Goal: Find contact information: Find contact information

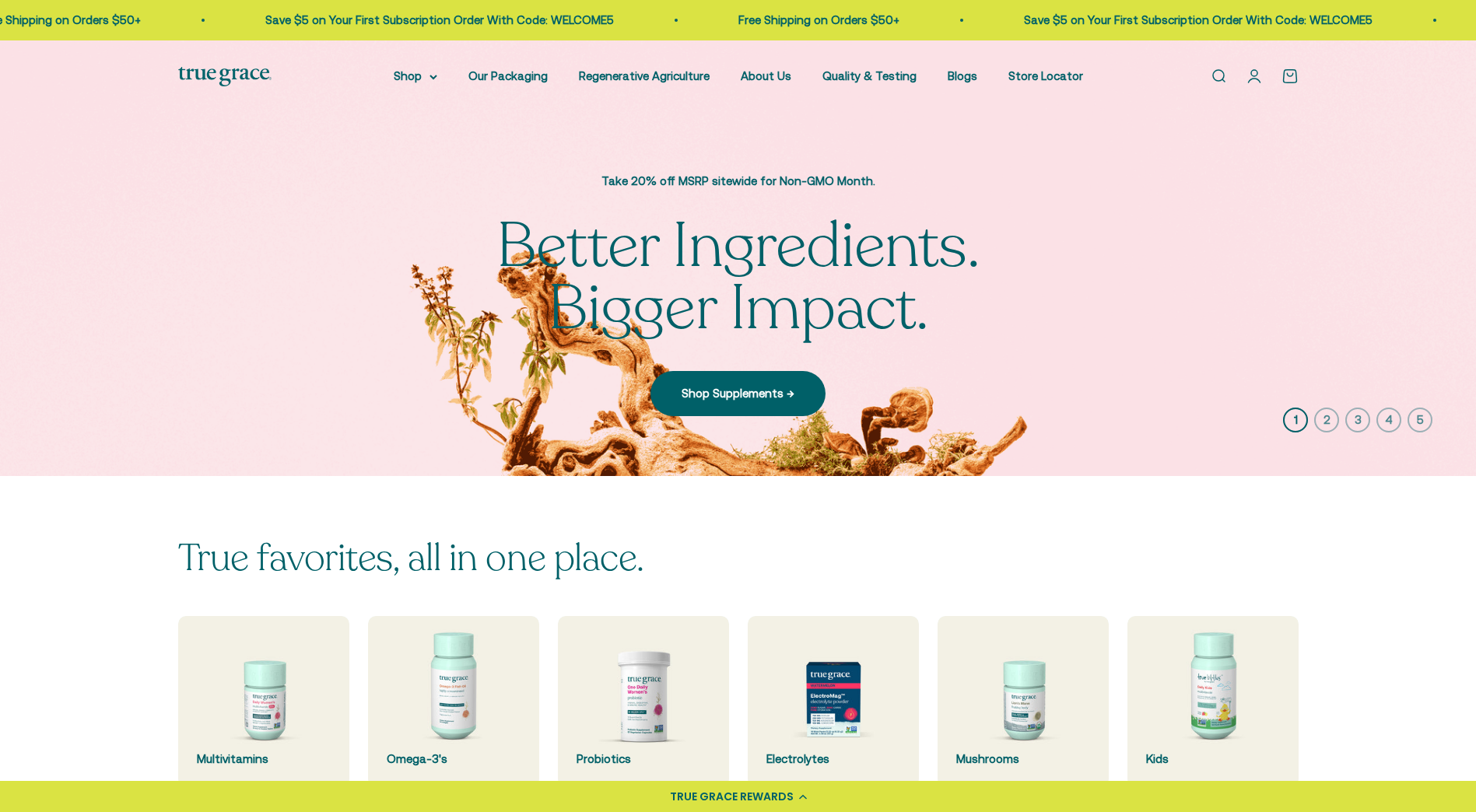
click at [759, 76] on link "About Us" at bounding box center [765, 76] width 50 height 13
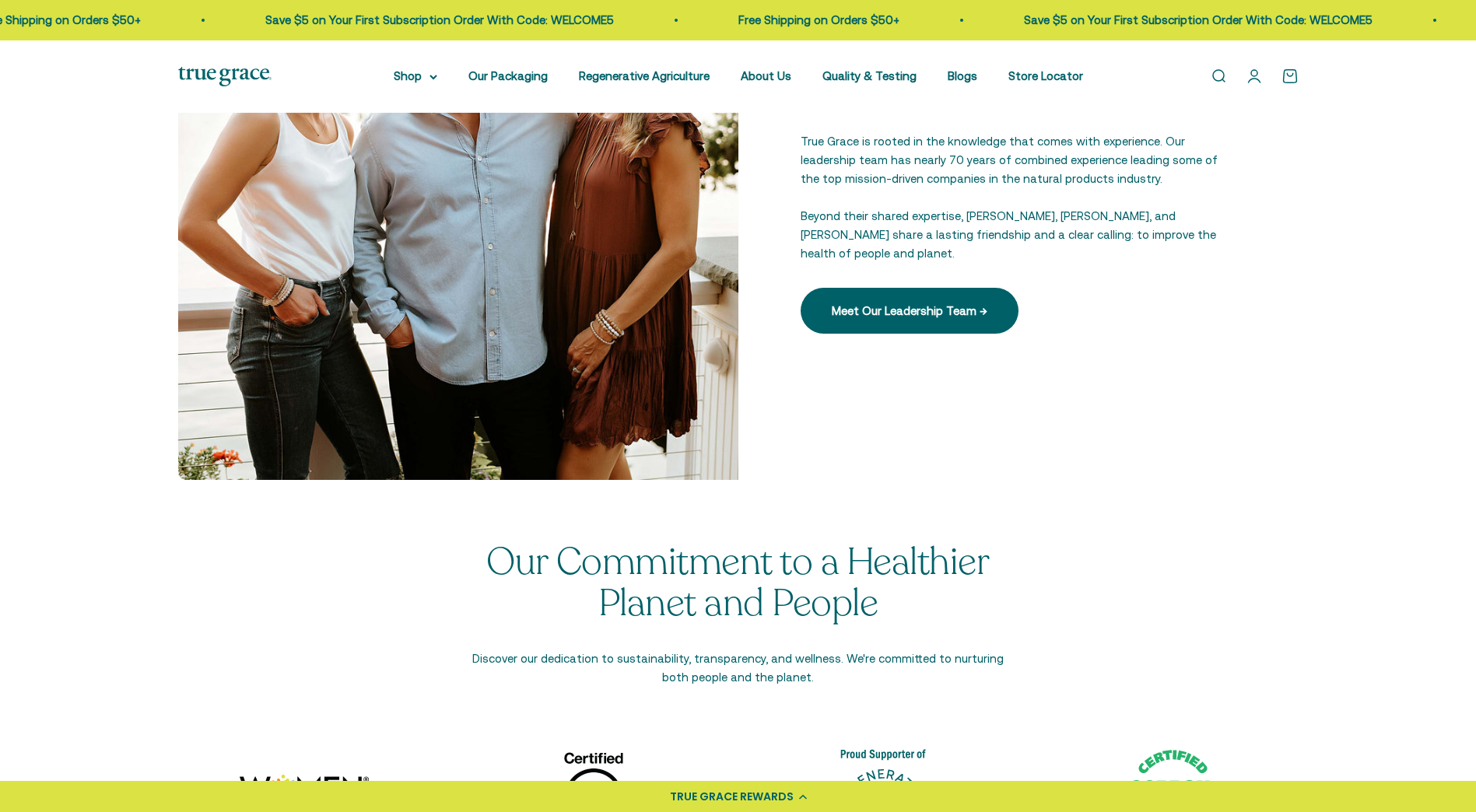
scroll to position [2878, 0]
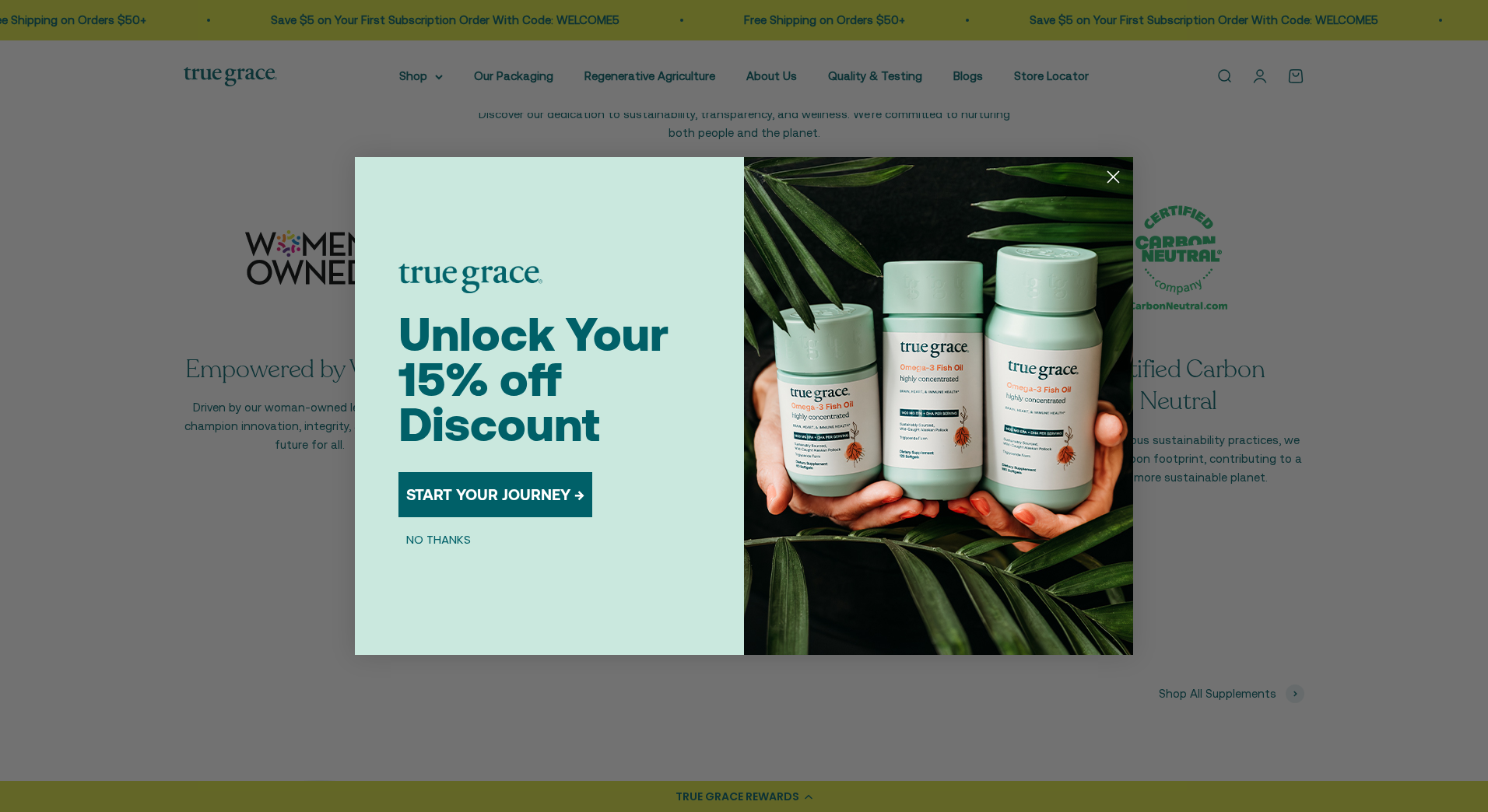
click at [1109, 182] on icon "Close dialog" at bounding box center [1114, 177] width 11 height 11
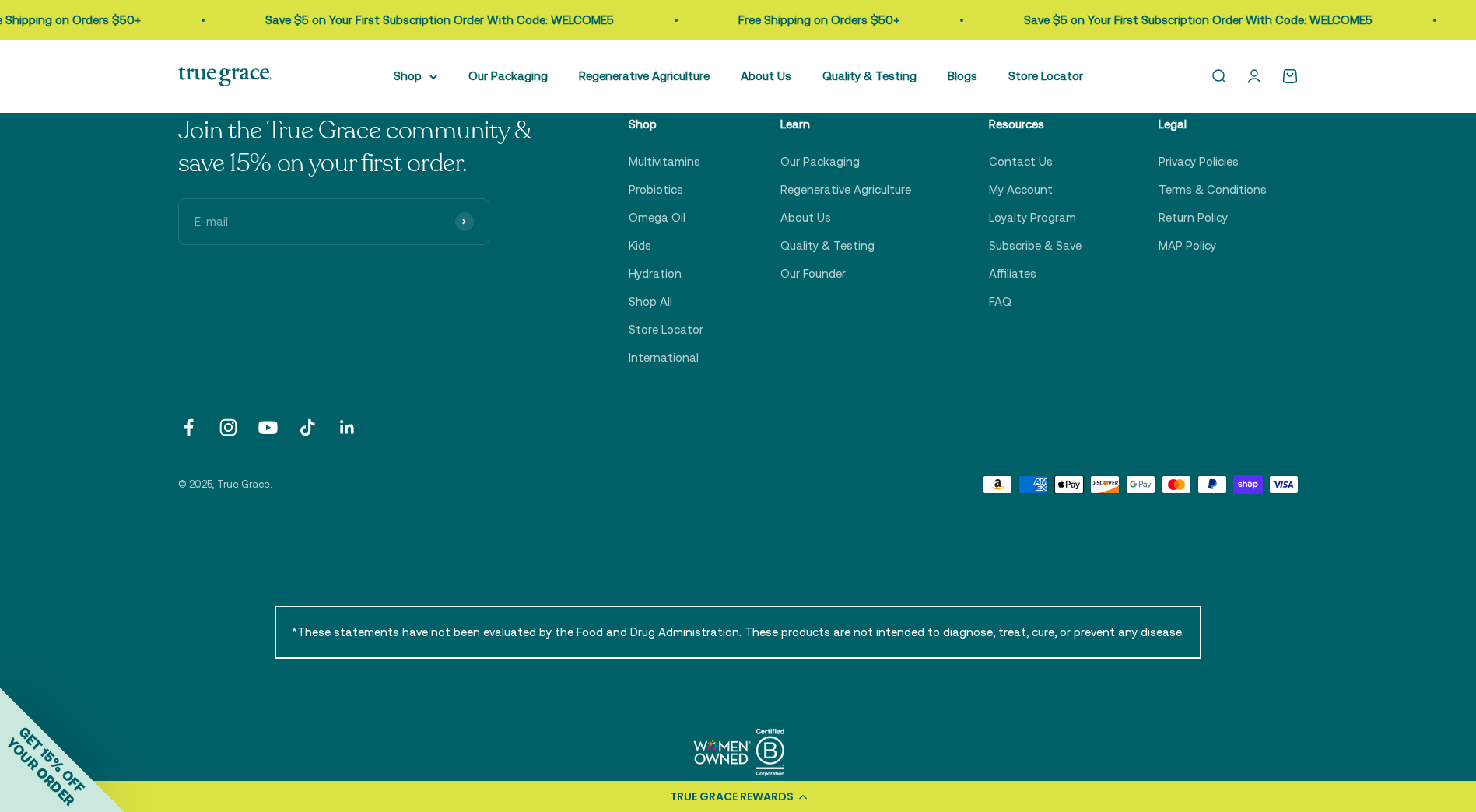
scroll to position [3967, 0]
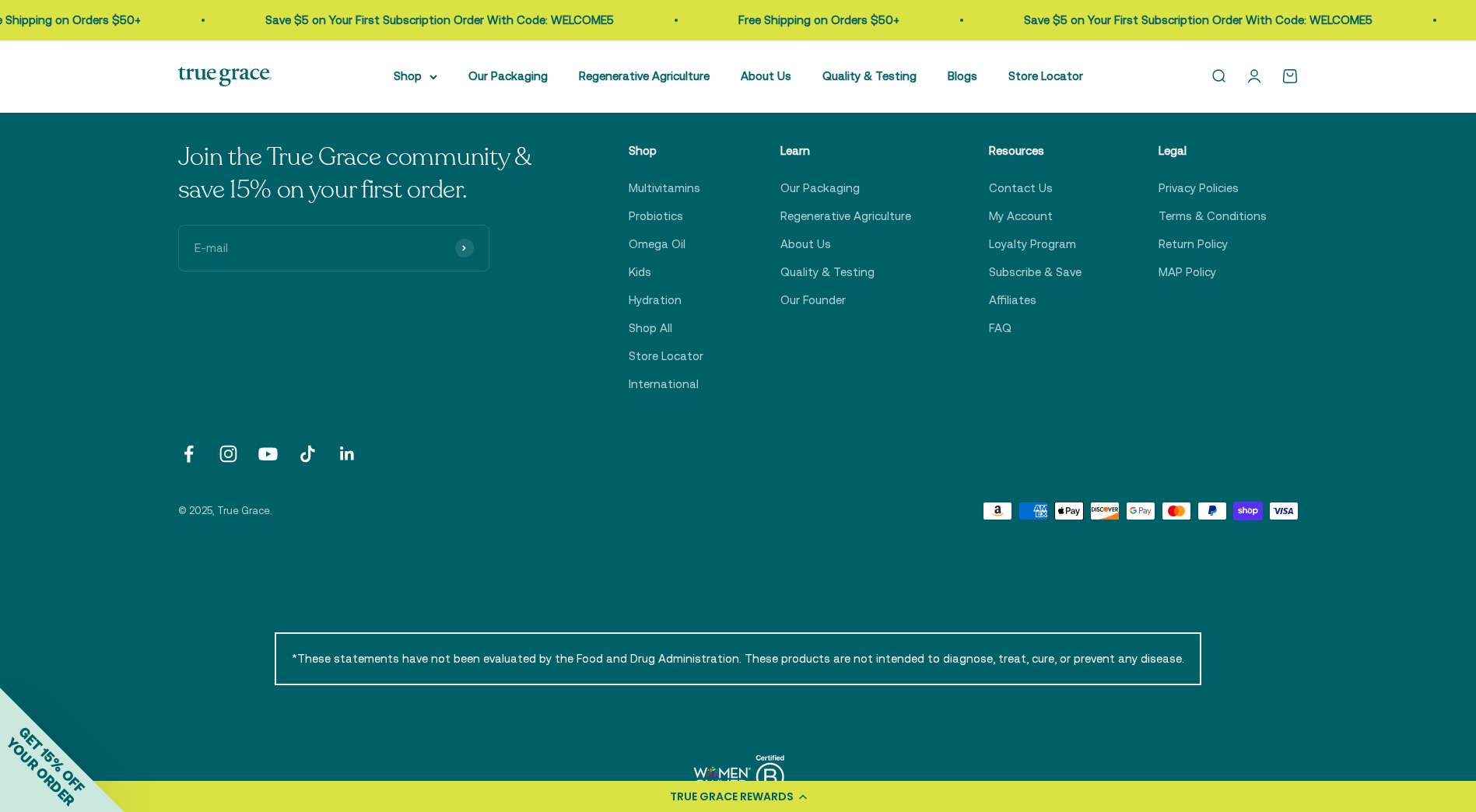
click at [1023, 192] on link "Contact Us" at bounding box center [1020, 188] width 63 height 19
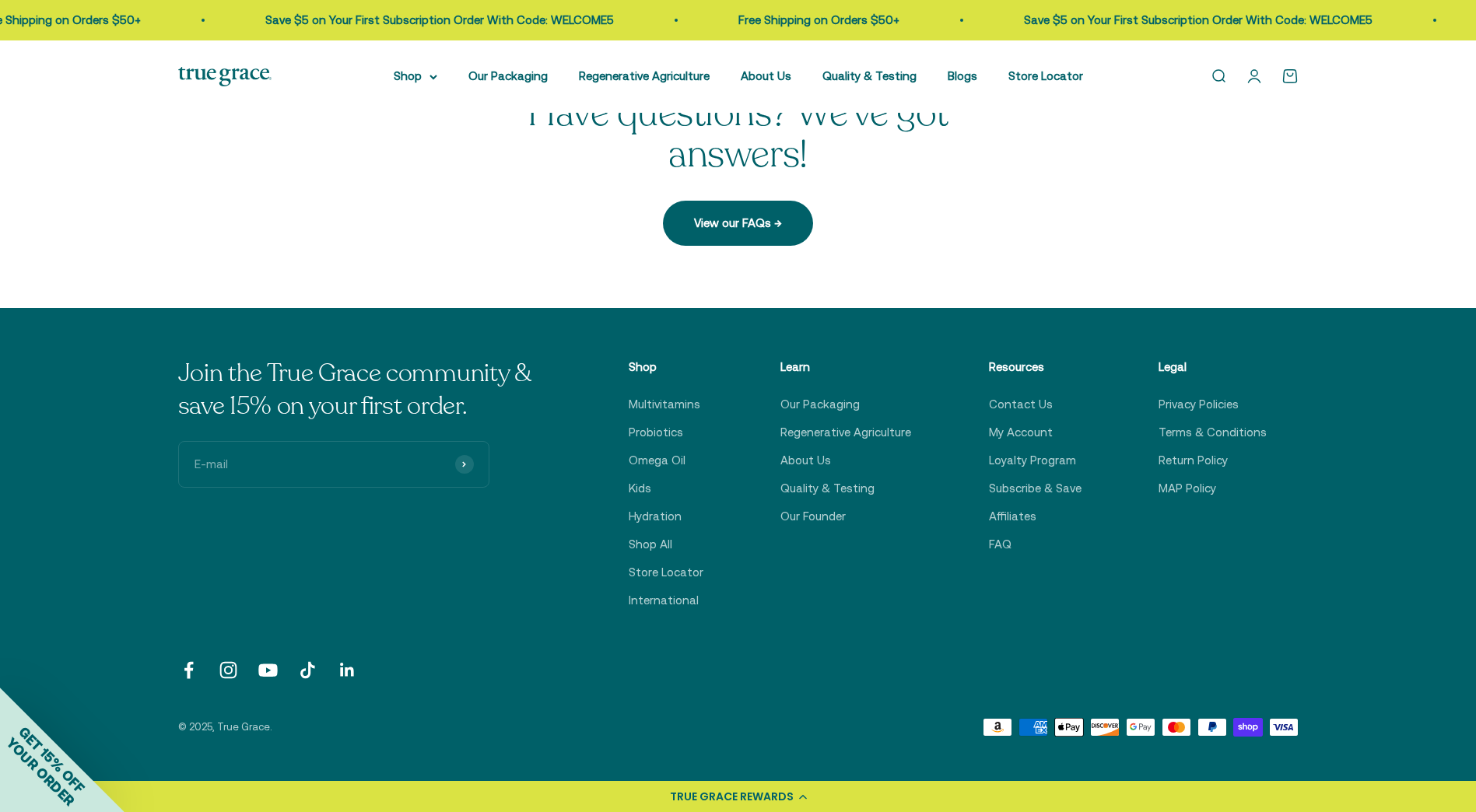
click at [750, 241] on link "View our FAQs →" at bounding box center [738, 223] width 150 height 45
